Goal: Task Accomplishment & Management: Manage account settings

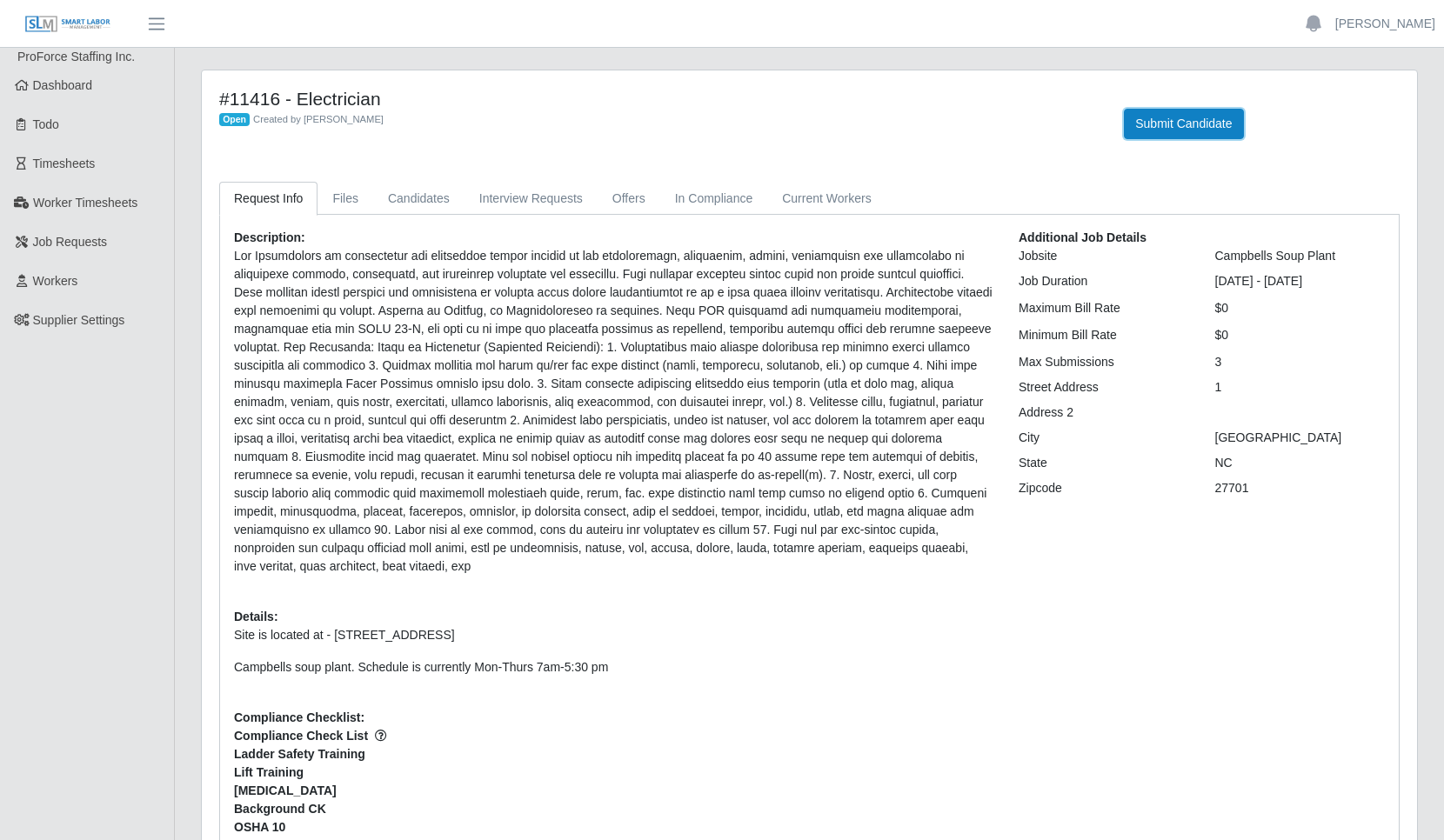
click at [1185, 120] on button "Submit Candidate" at bounding box center [1183, 123] width 119 height 30
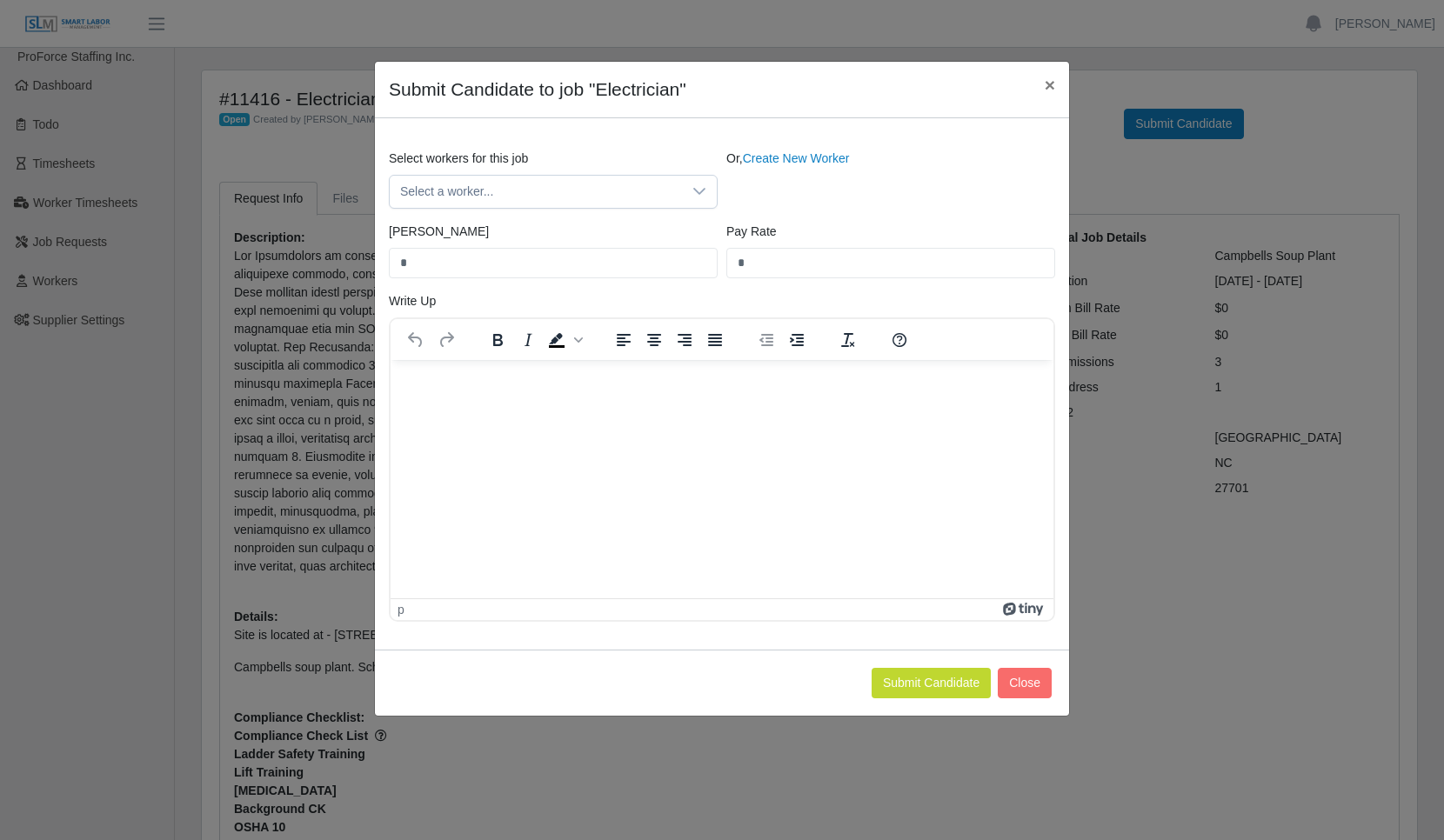
click at [701, 195] on icon at bounding box center [700, 191] width 14 height 14
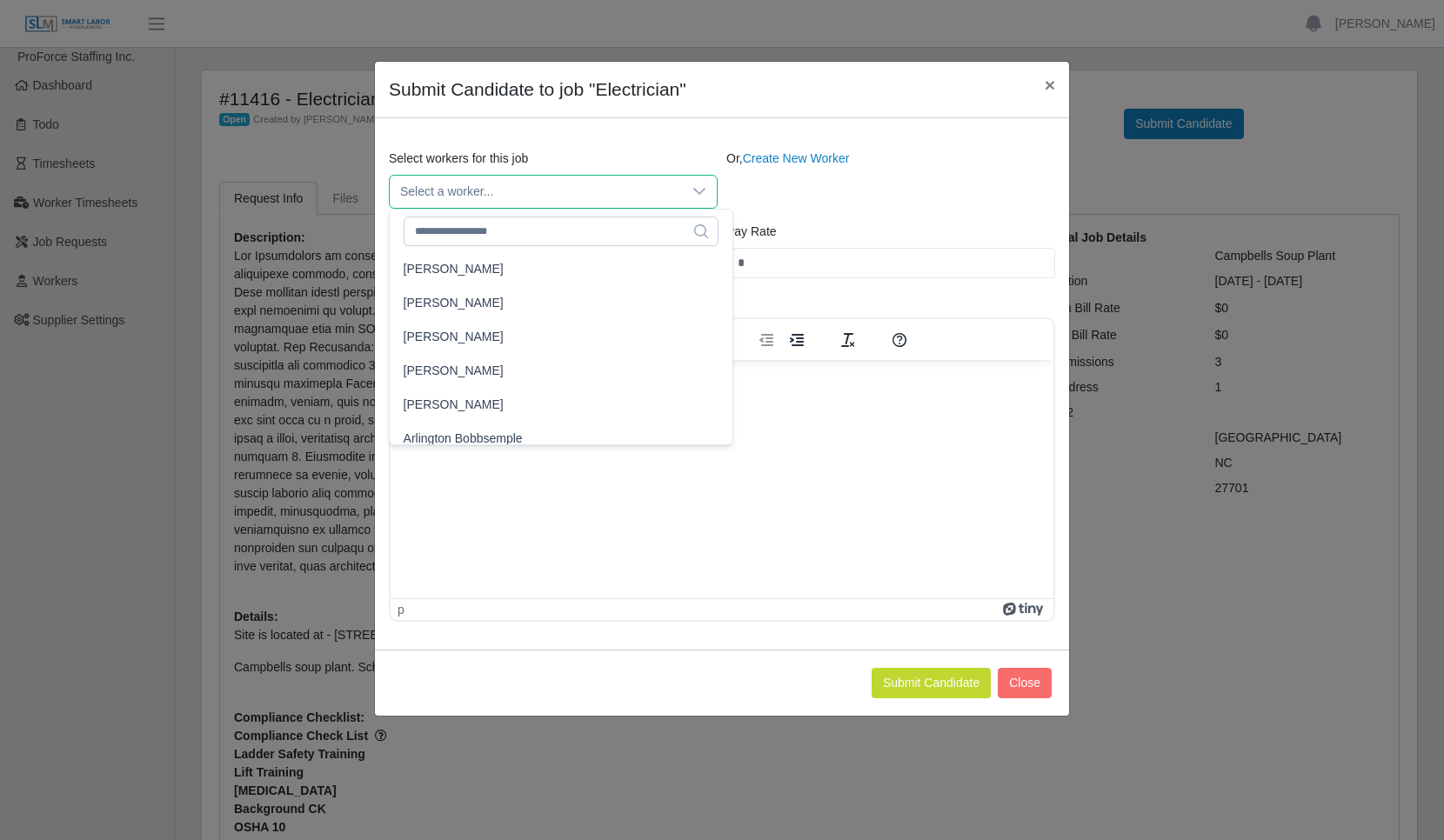
click at [700, 189] on icon at bounding box center [700, 191] width 14 height 14
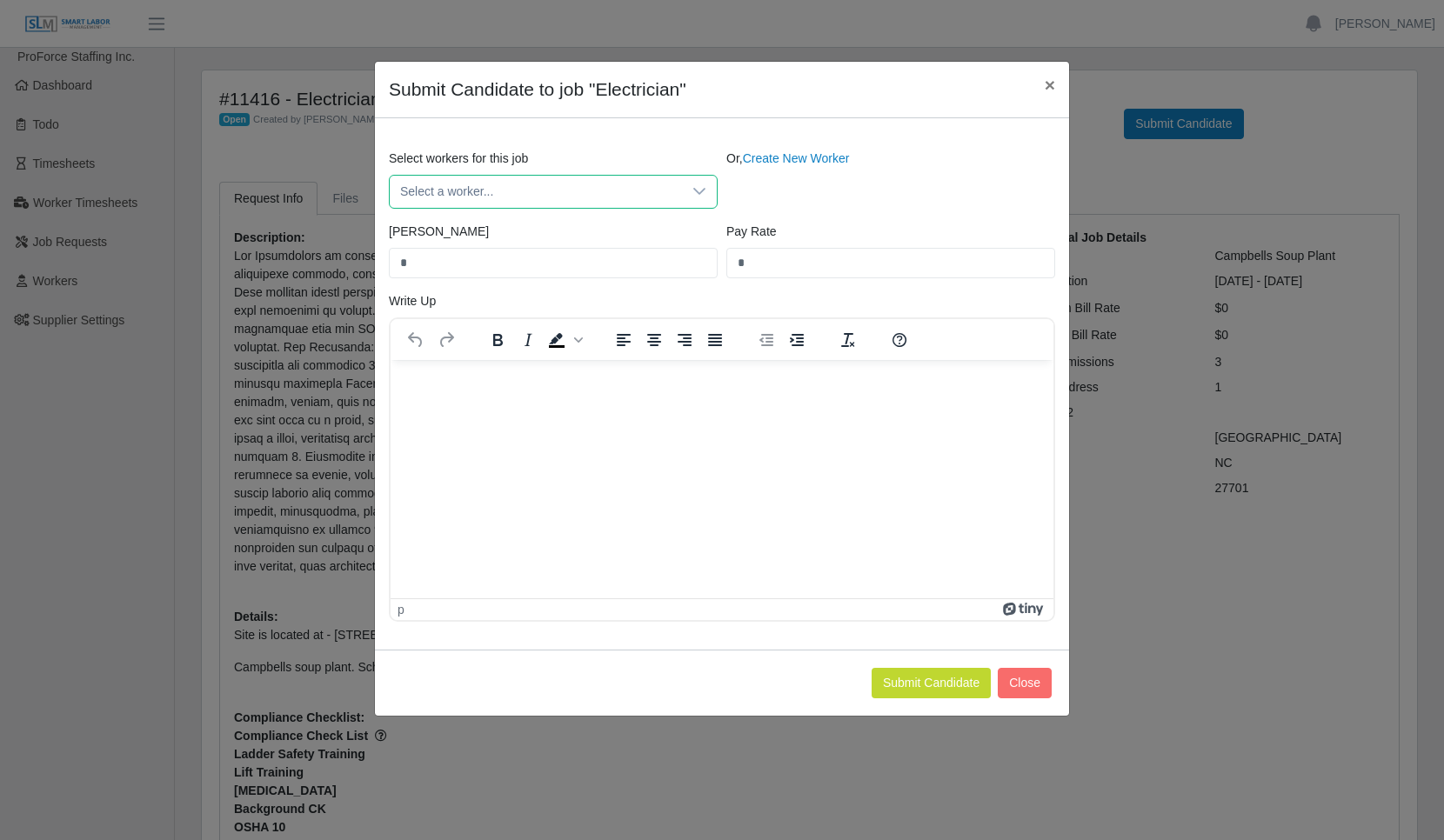
click at [819, 157] on link "Create New Worker" at bounding box center [796, 158] width 107 height 14
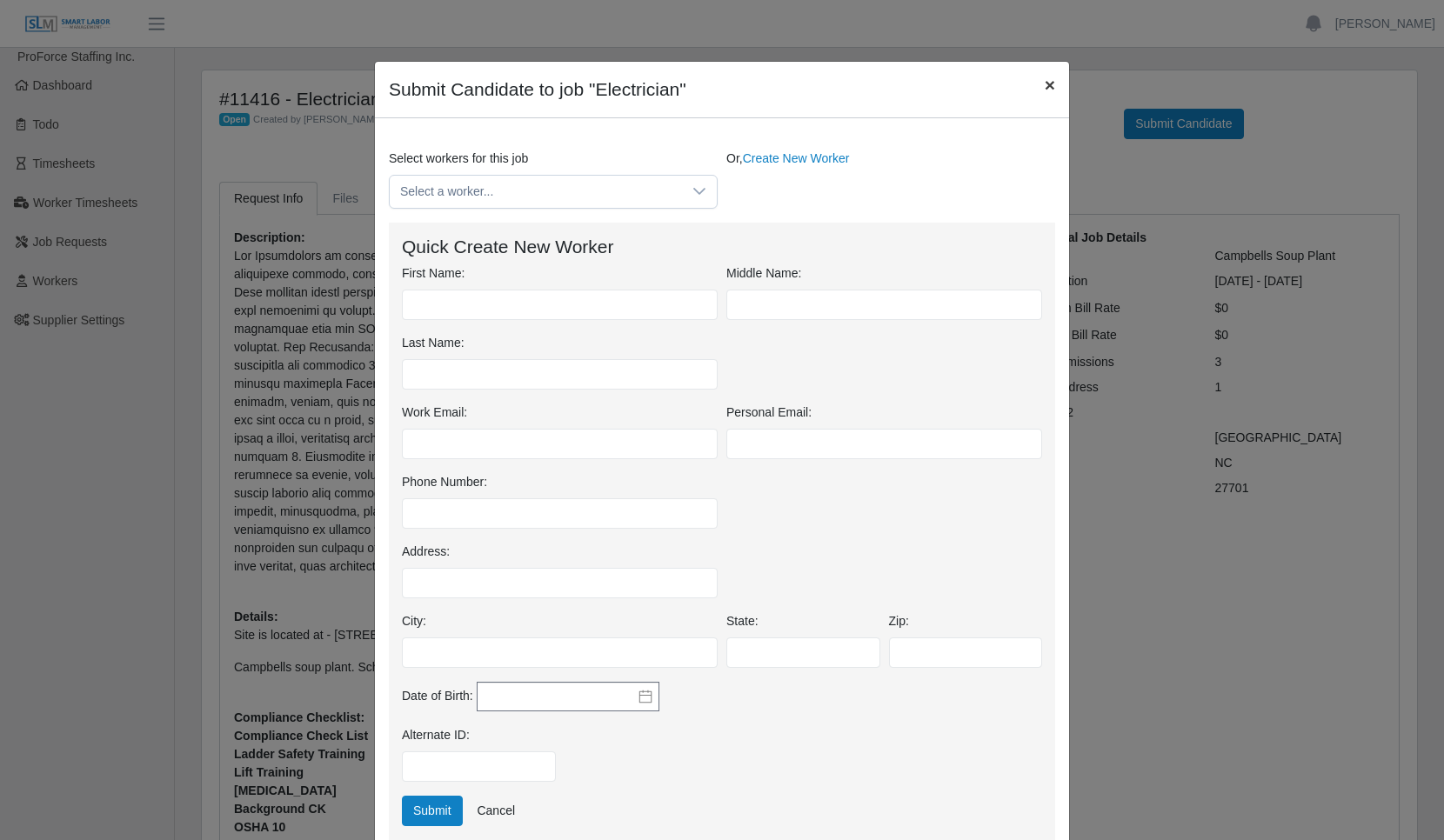
click at [1044, 83] on span "×" at bounding box center [1049, 85] width 11 height 20
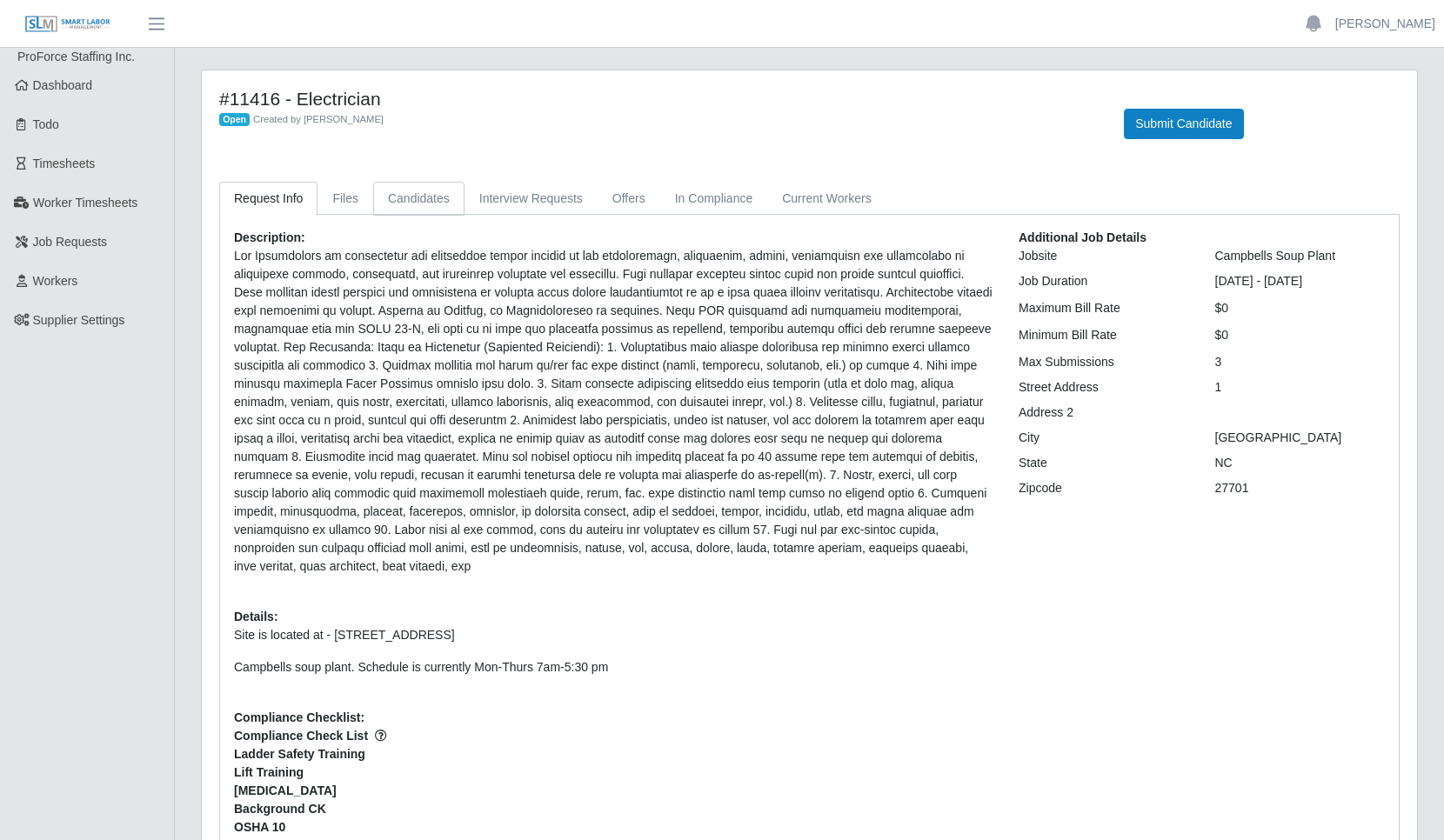
click at [425, 198] on link "Candidates" at bounding box center [418, 198] width 91 height 34
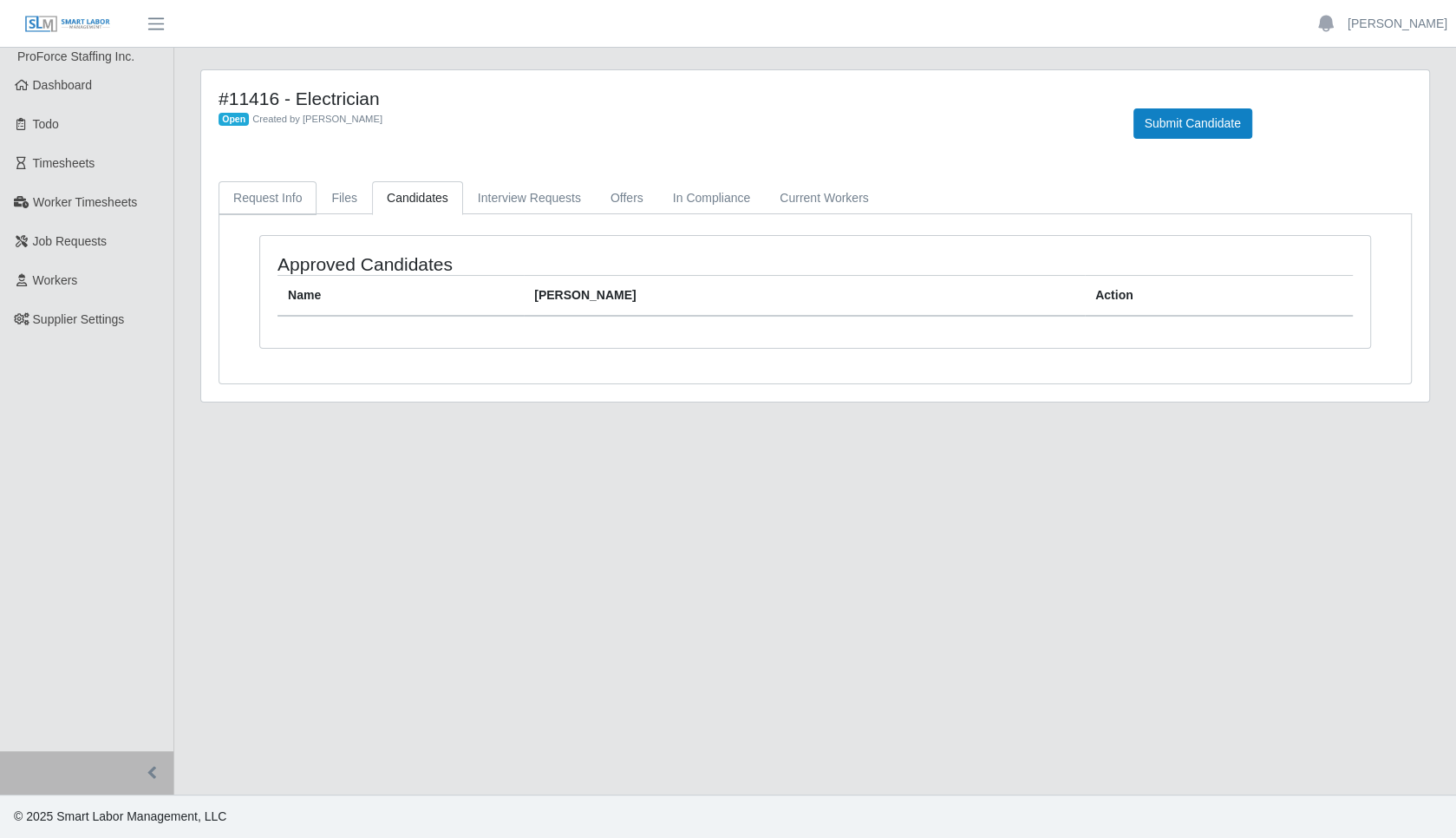
click at [271, 198] on link "Request Info" at bounding box center [267, 198] width 98 height 34
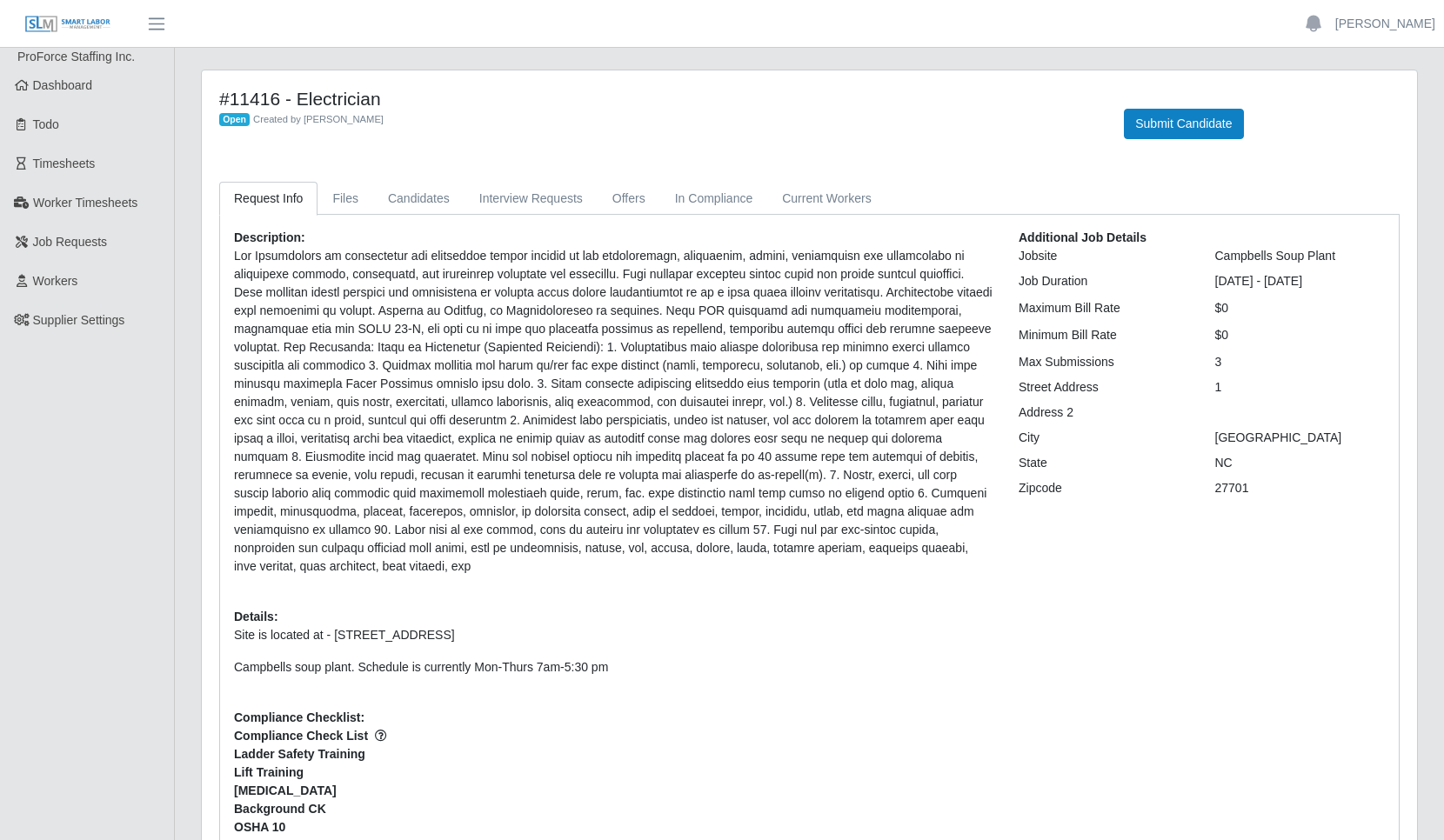
click at [87, 88] on span "Dashboard" at bounding box center [63, 85] width 60 height 14
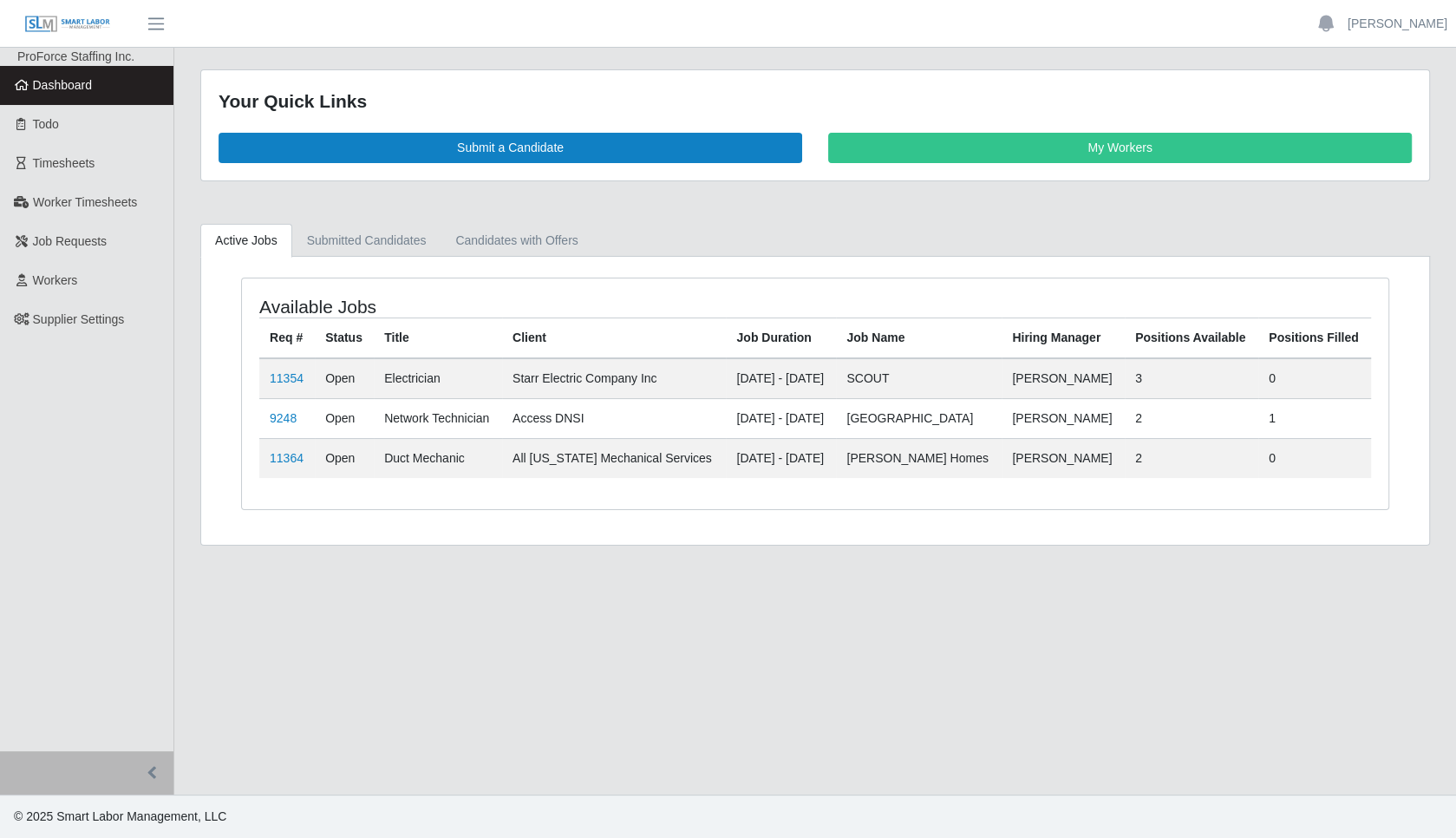
click at [291, 371] on link "11354" at bounding box center [286, 378] width 34 height 14
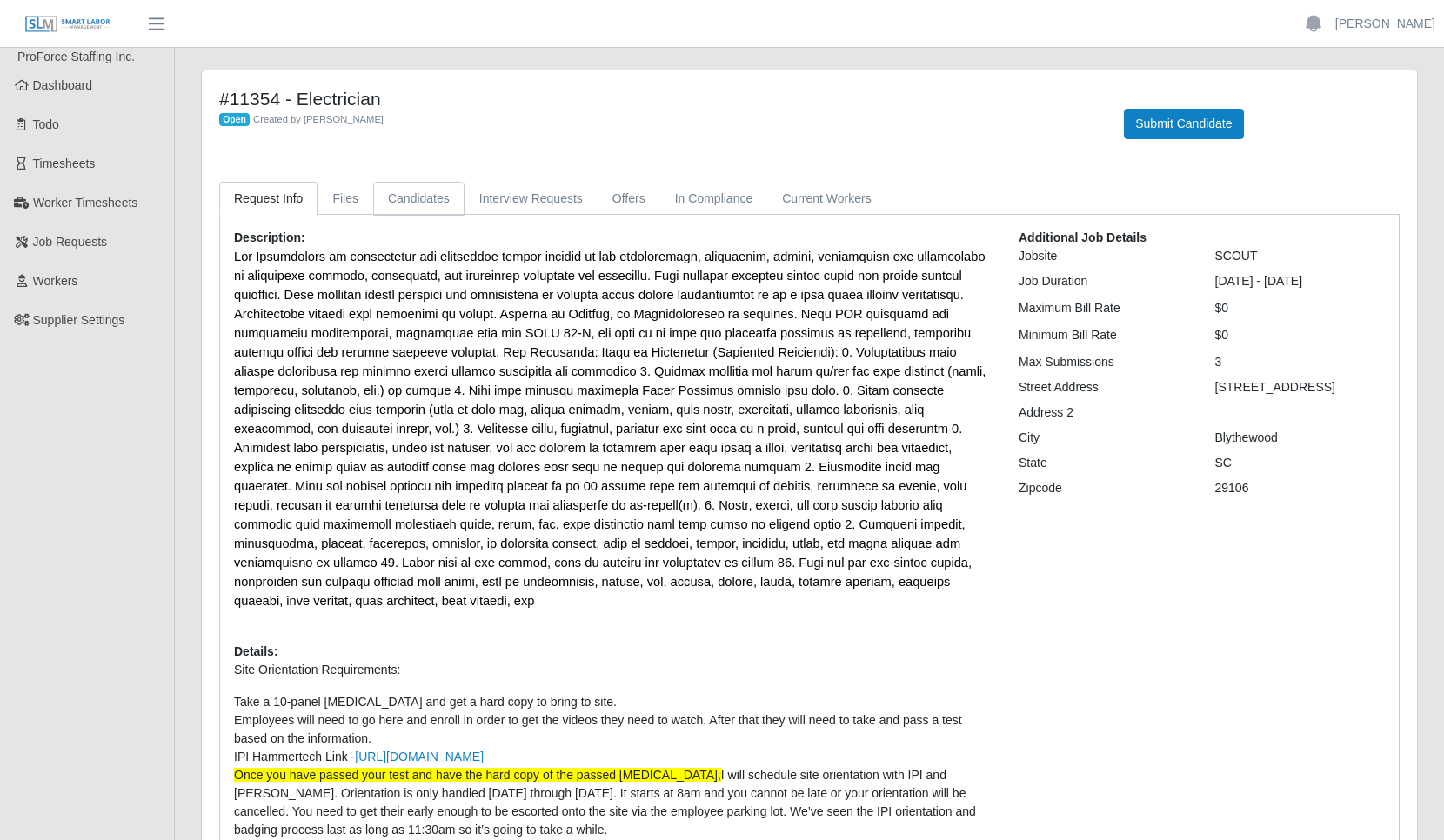
click at [428, 199] on link "Candidates" at bounding box center [418, 198] width 91 height 34
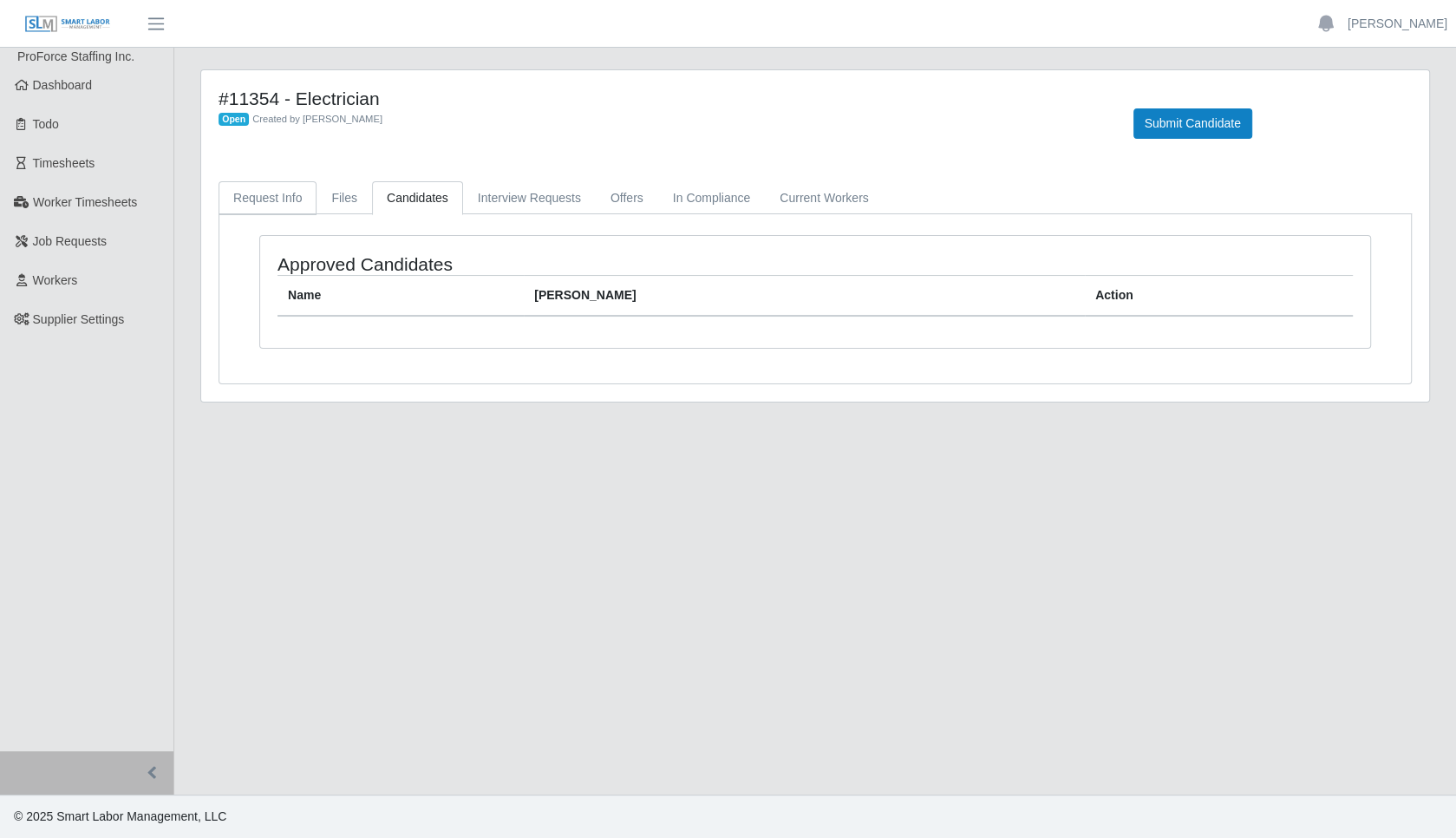
click at [257, 192] on link "Request Info" at bounding box center [267, 198] width 98 height 34
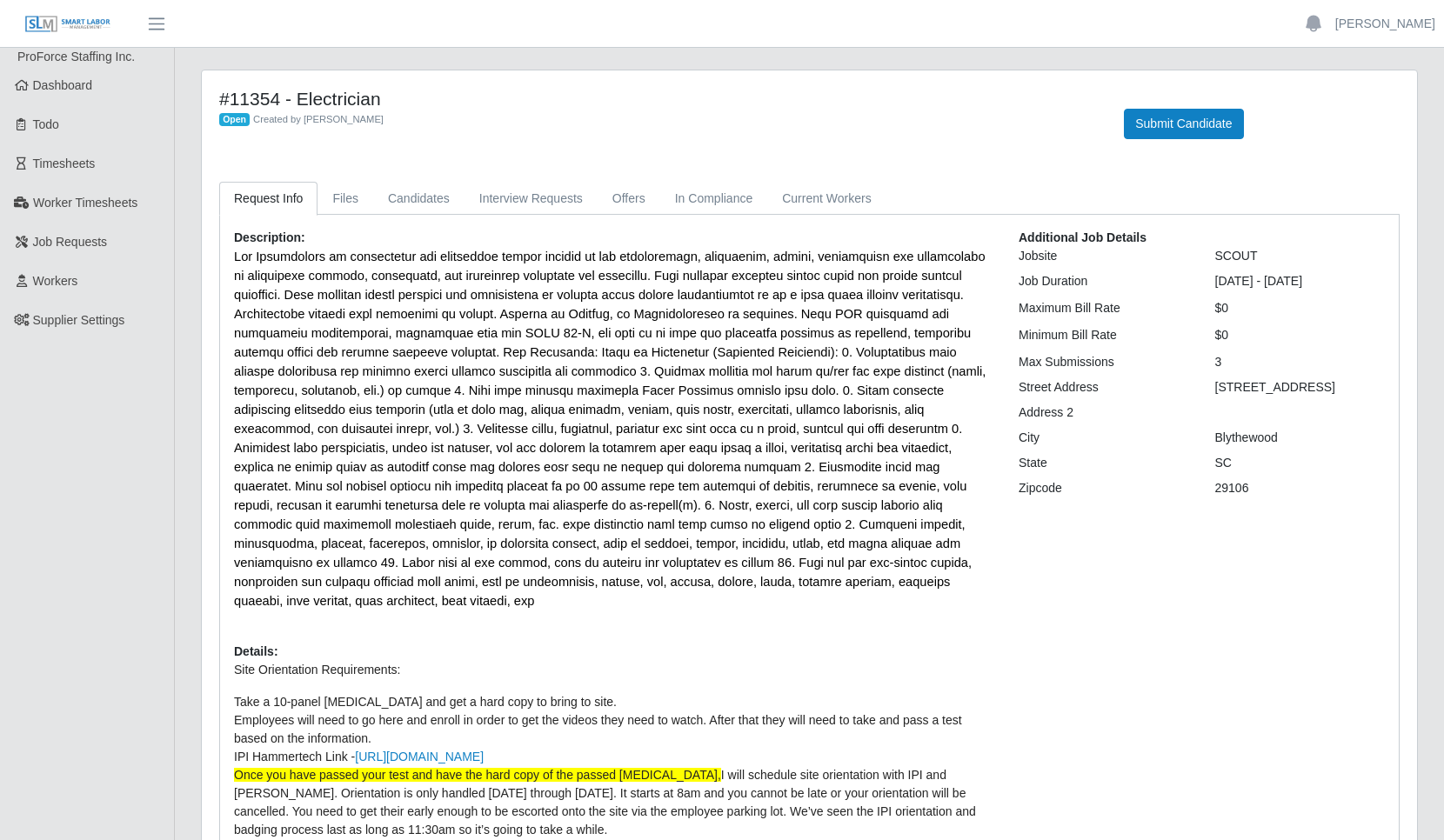
click at [78, 91] on span "Dashboard" at bounding box center [63, 85] width 60 height 14
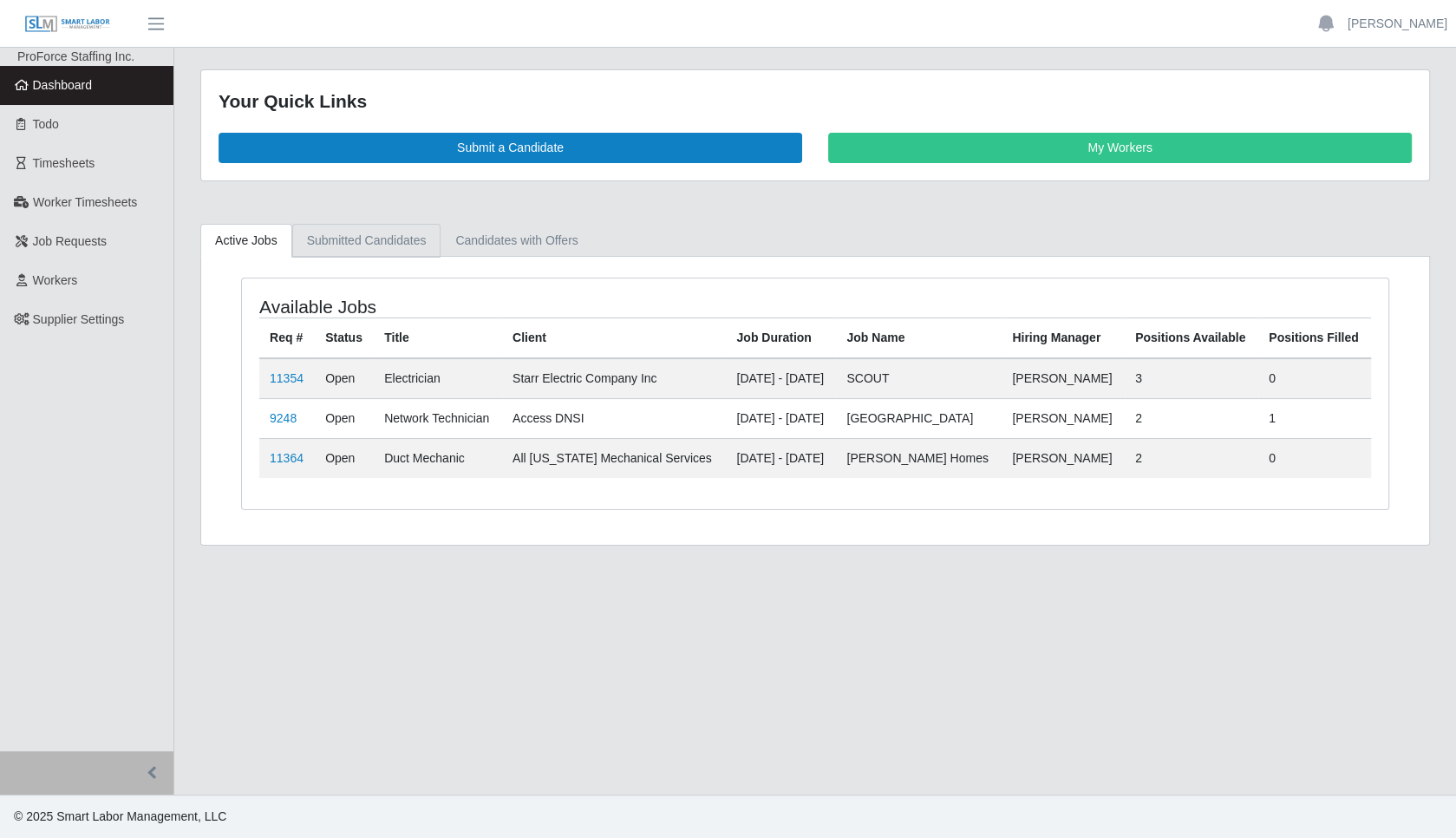
click at [372, 237] on link "Submitted Candidates" at bounding box center [366, 241] width 149 height 34
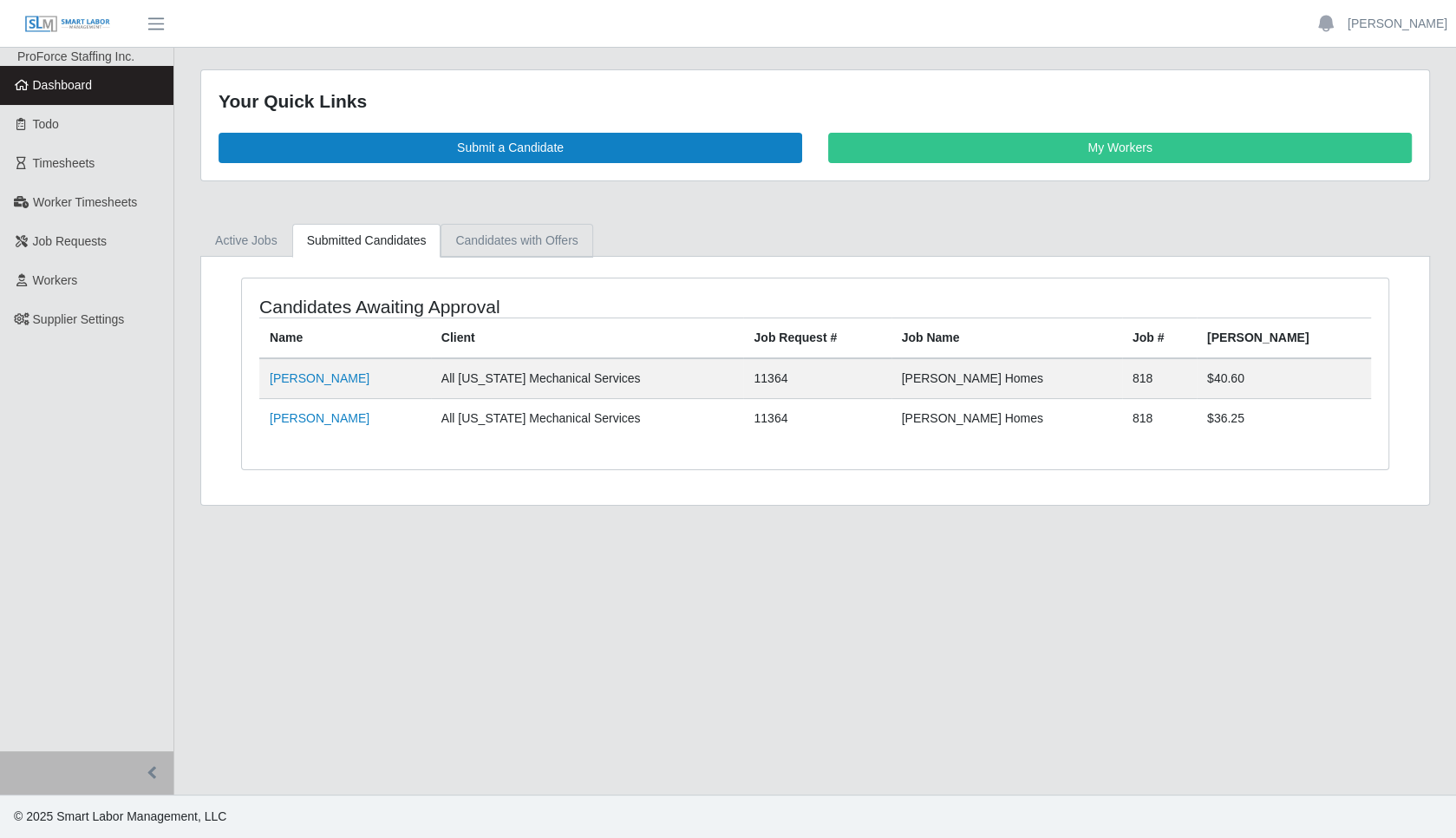
click at [506, 240] on link "Candidates with Offers" at bounding box center [516, 241] width 152 height 34
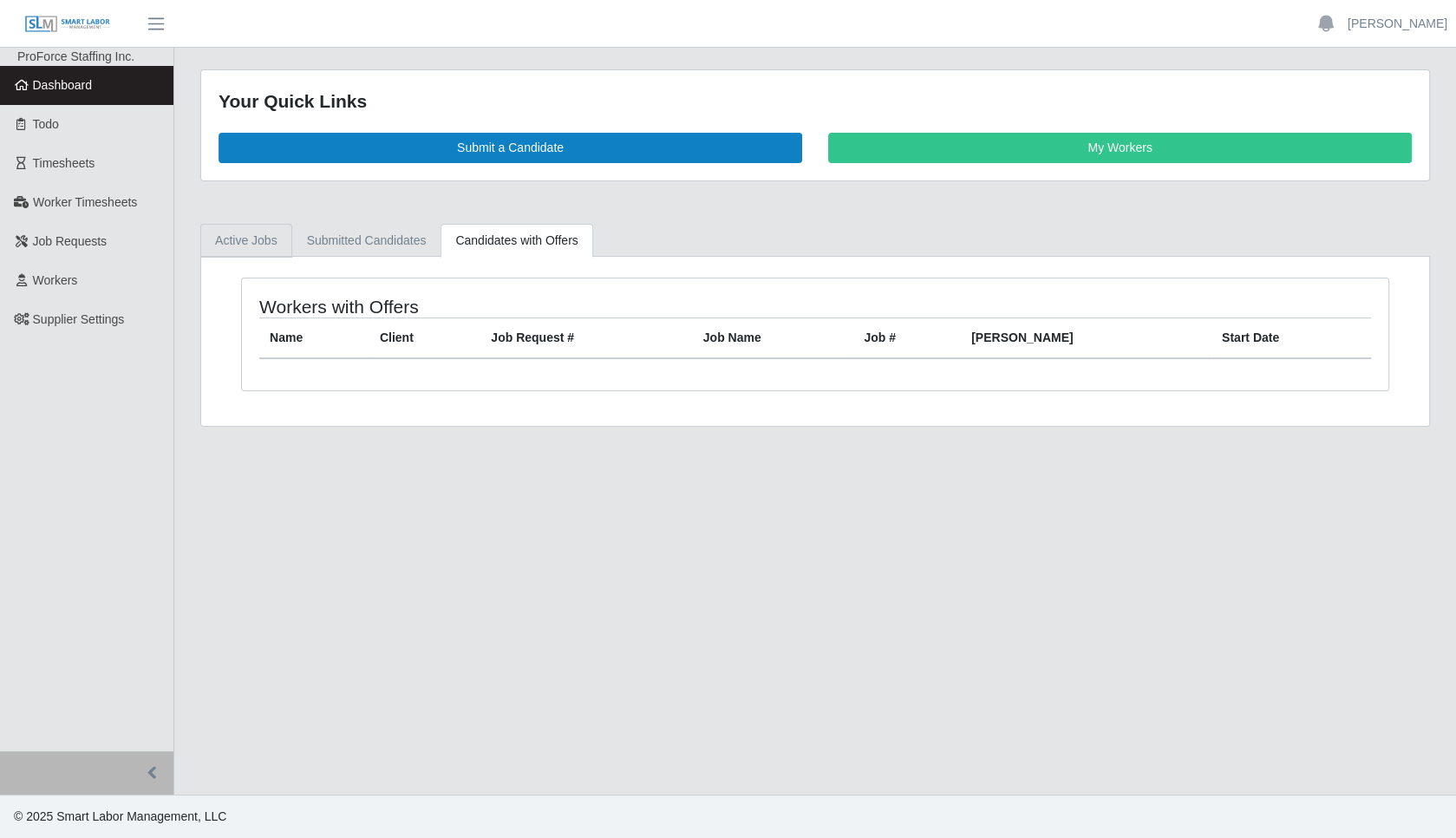
click at [240, 234] on link "Active Jobs" at bounding box center [246, 241] width 92 height 34
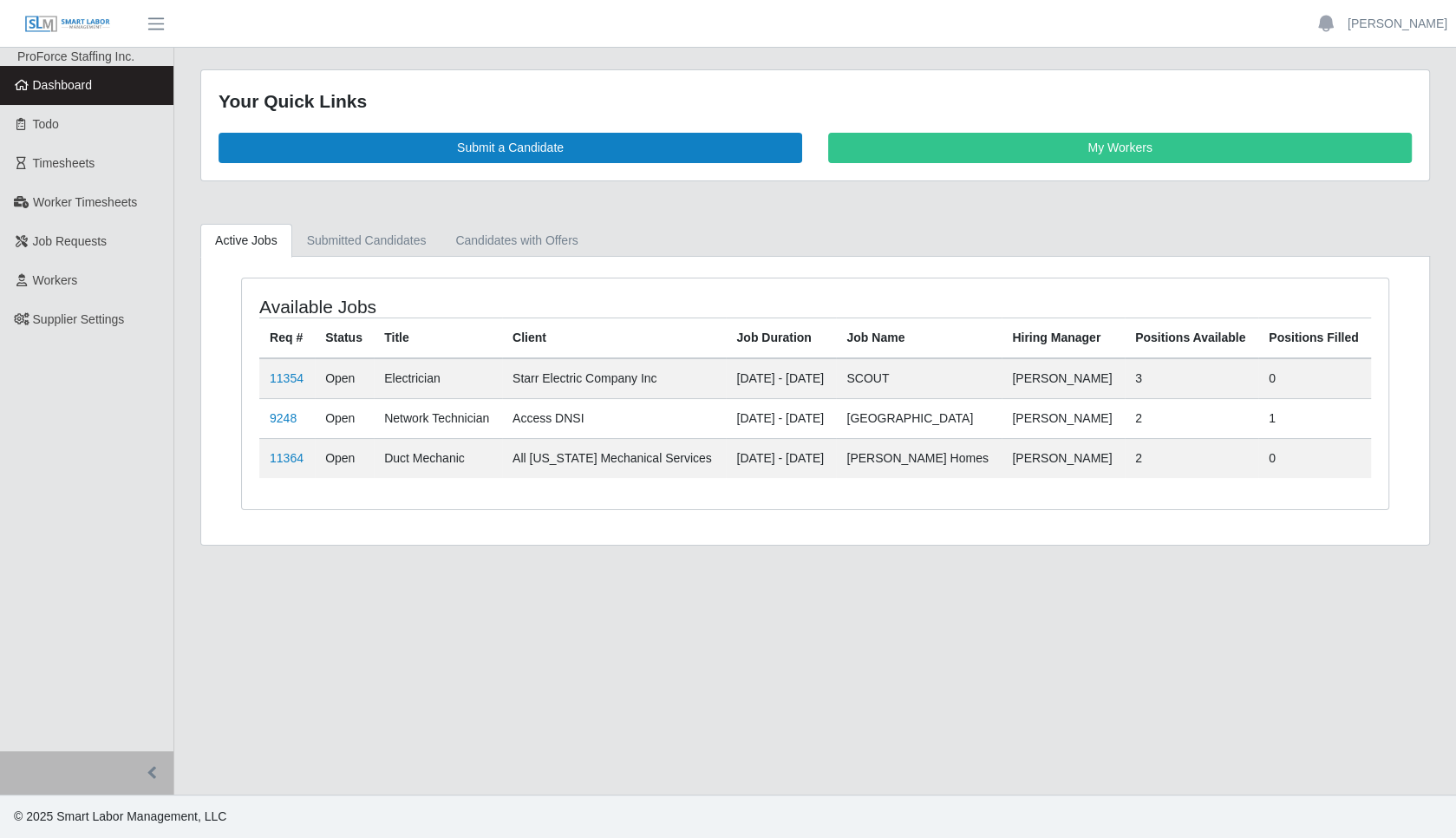
click at [289, 371] on link "11354" at bounding box center [286, 378] width 34 height 14
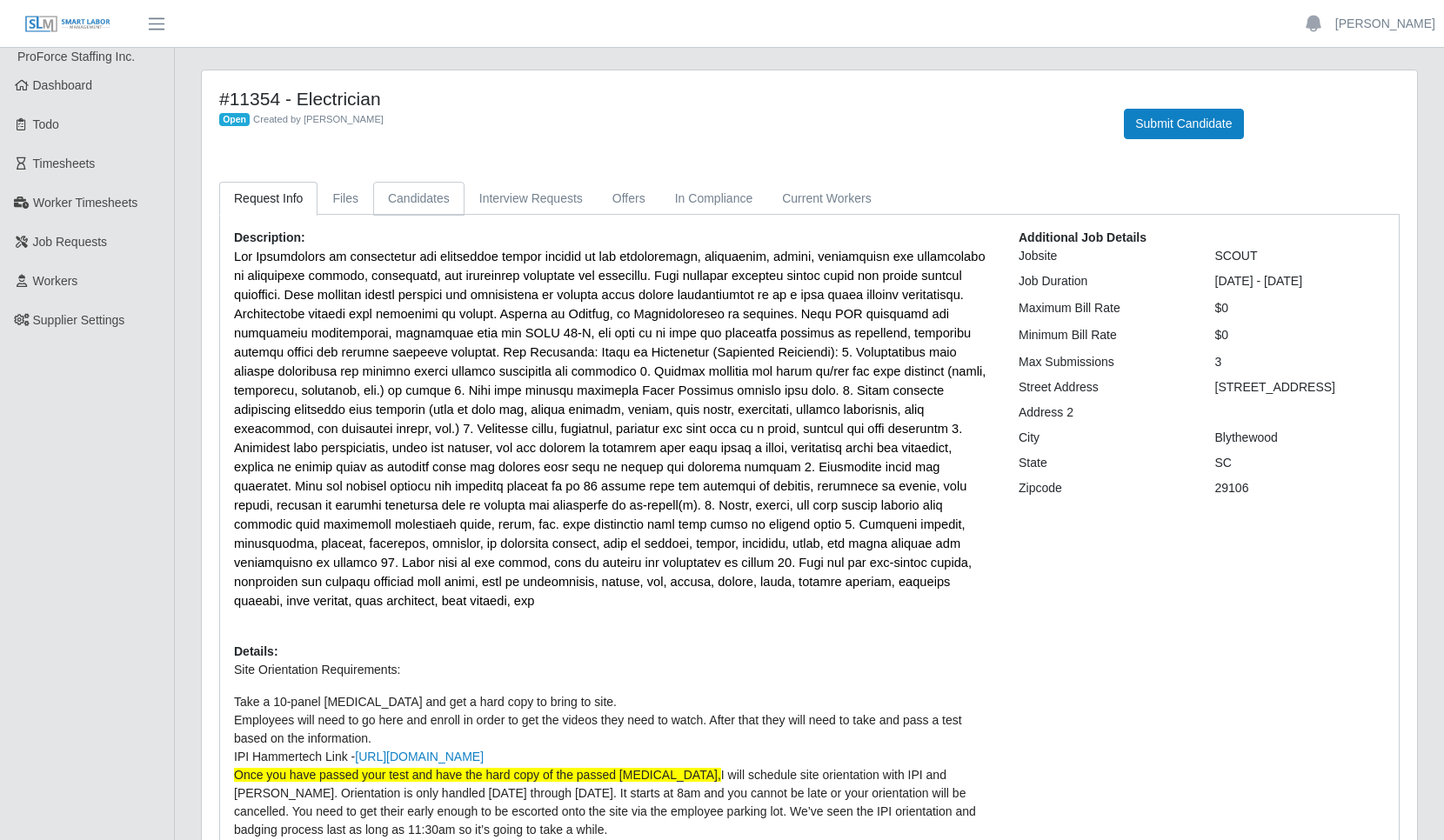
click at [401, 192] on link "Candidates" at bounding box center [418, 198] width 91 height 34
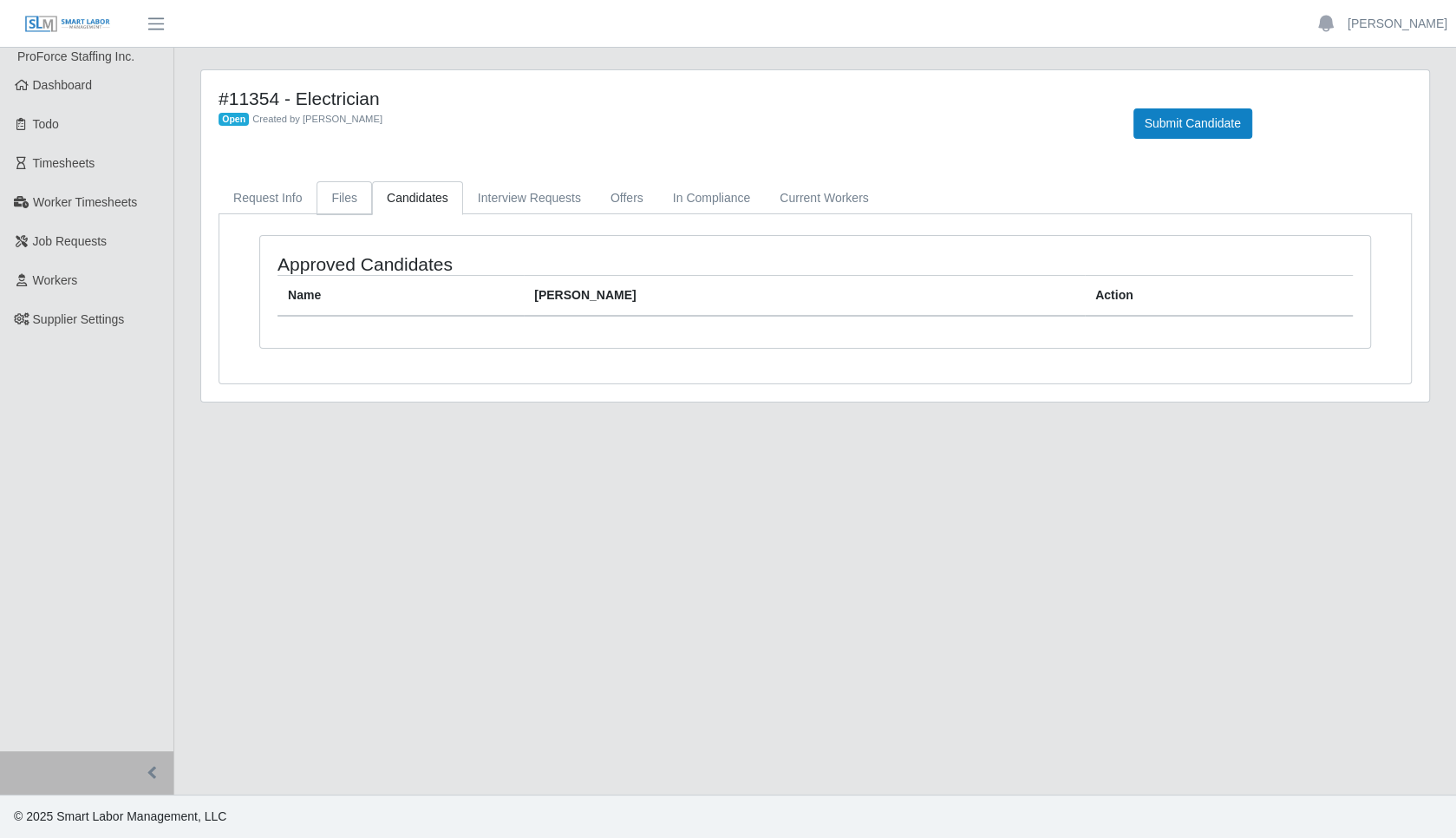
click at [342, 191] on link "Files" at bounding box center [344, 198] width 56 height 34
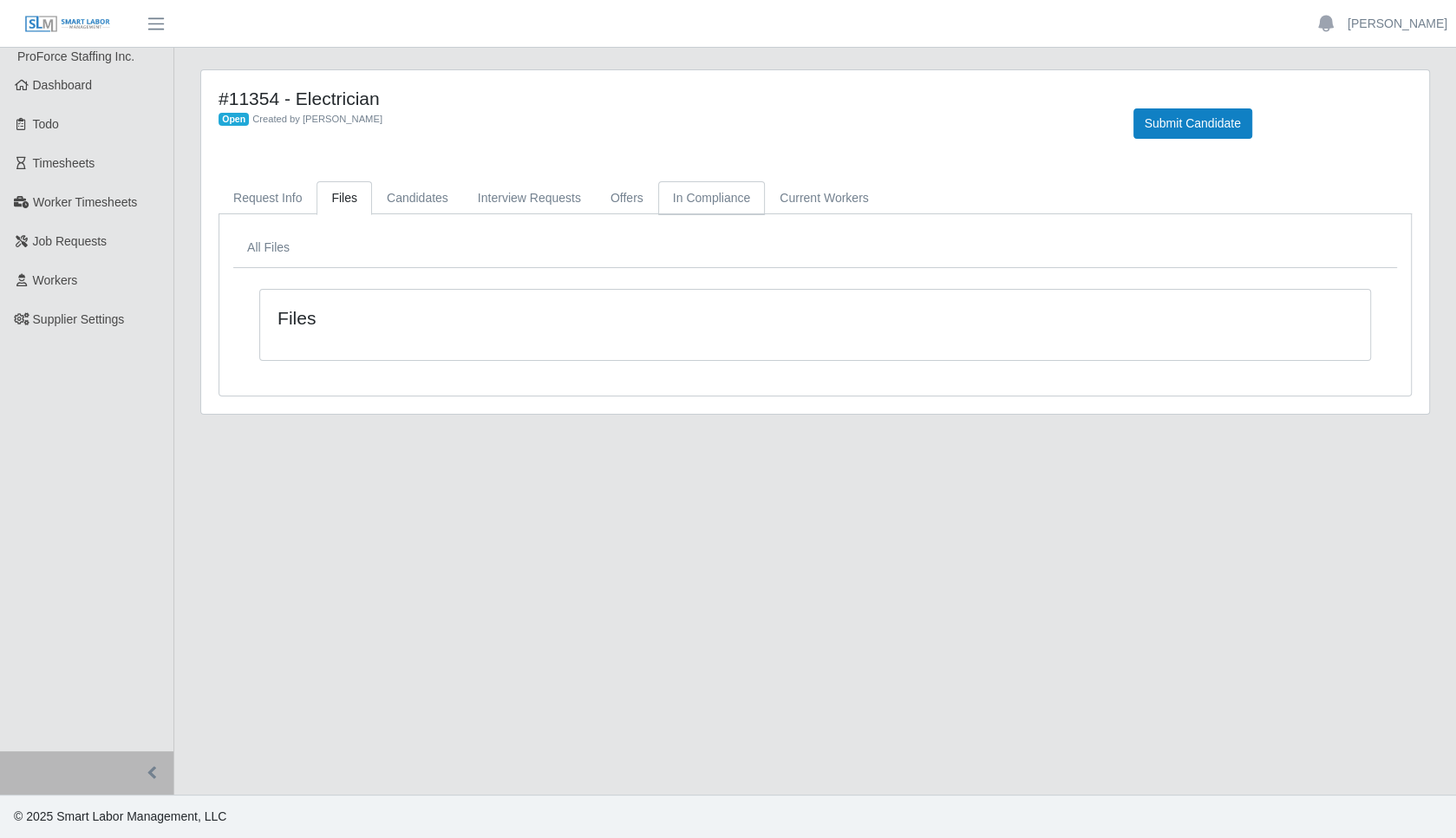
click at [685, 198] on link "In Compliance" at bounding box center [712, 198] width 107 height 34
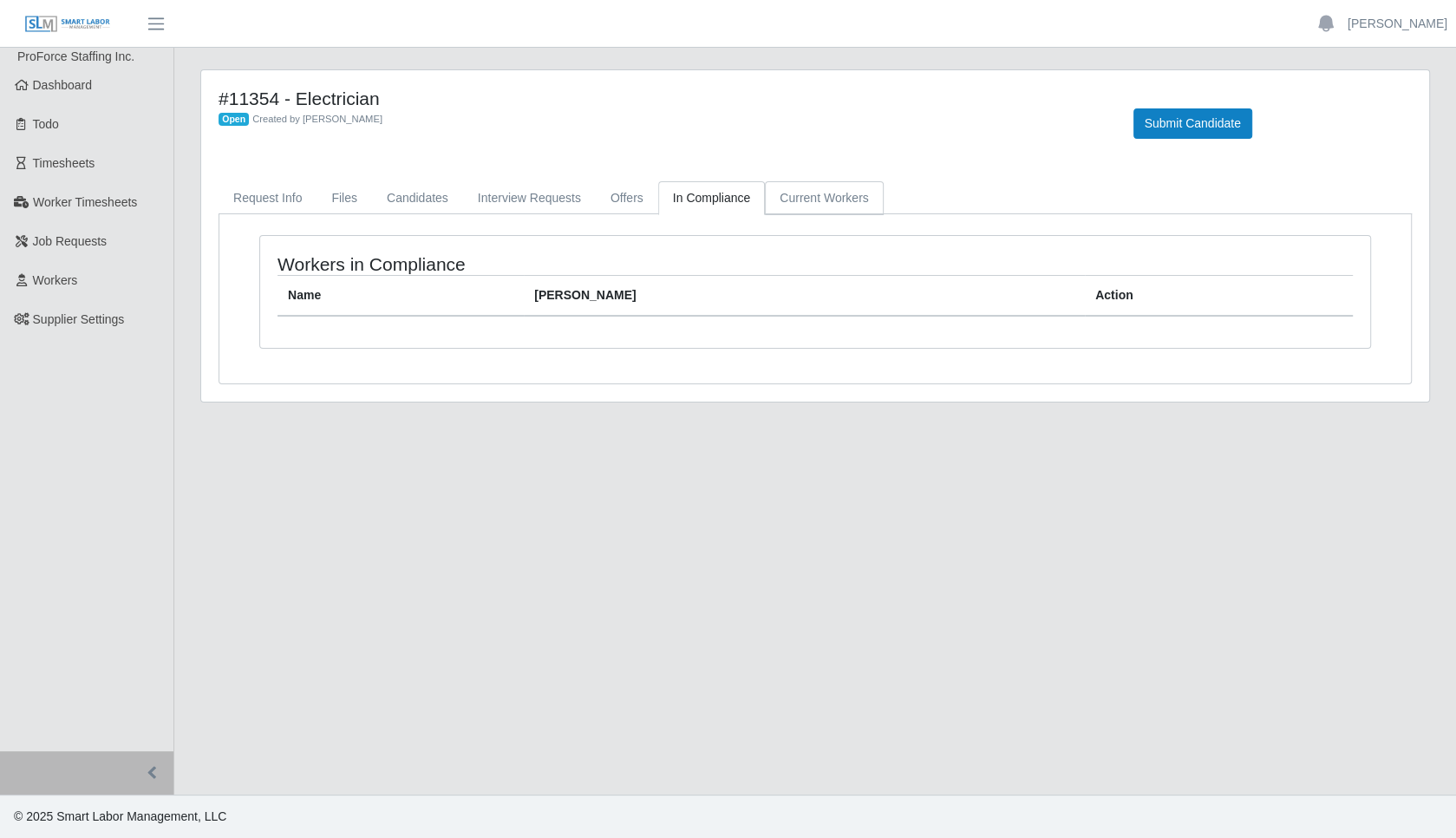
click at [817, 198] on link "Current Workers" at bounding box center [823, 198] width 118 height 34
click at [93, 232] on link "Job Requests" at bounding box center [87, 242] width 173 height 39
